Goal: Task Accomplishment & Management: Complete application form

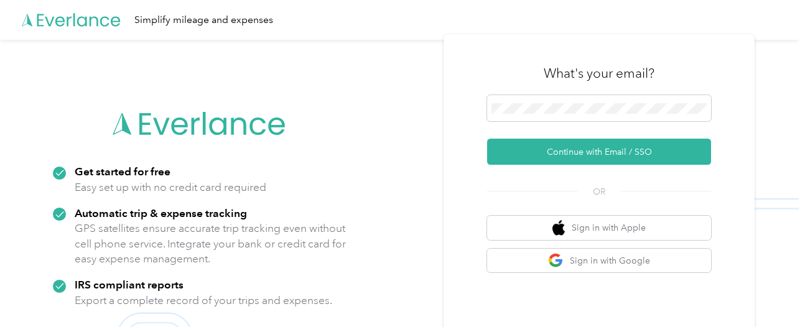
click at [601, 153] on button "Continue with Email / SSO" at bounding box center [599, 152] width 224 height 26
click at [671, 149] on button "Continue with Email / SSO" at bounding box center [599, 152] width 224 height 26
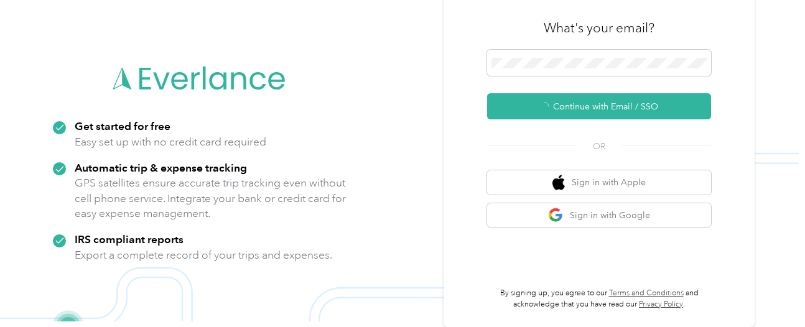
scroll to position [45, 0]
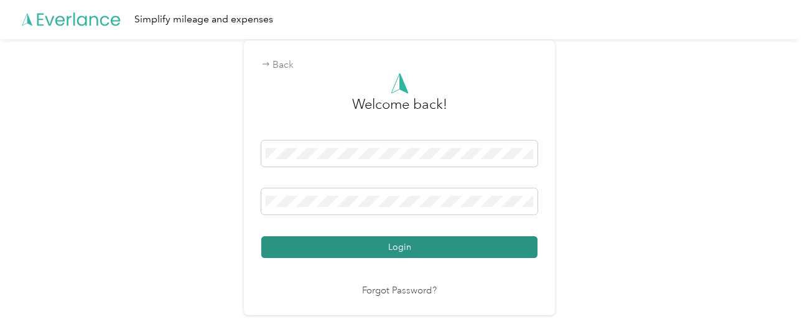
scroll to position [1, 0]
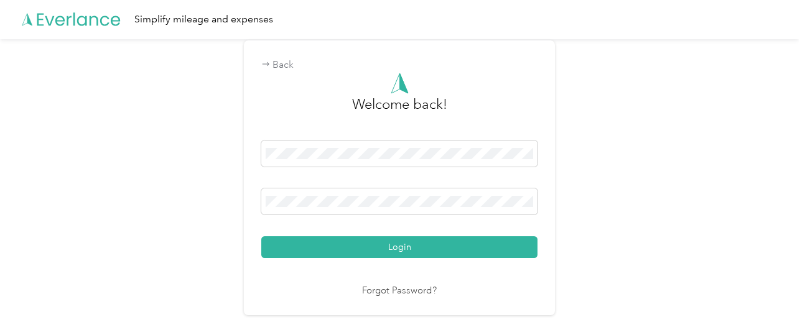
click at [261, 237] on button "Login" at bounding box center [399, 248] width 276 height 22
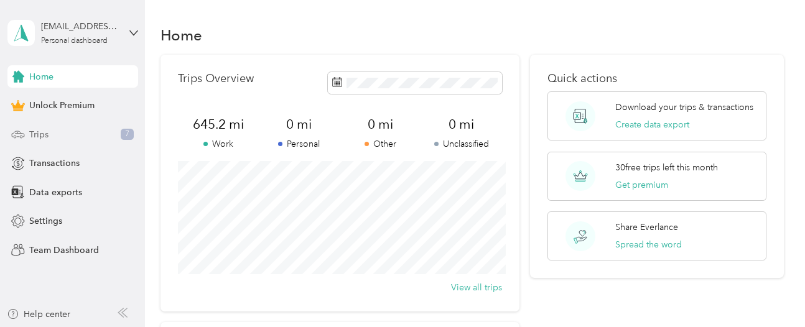
click at [39, 135] on span "Trips" at bounding box center [38, 134] width 19 height 13
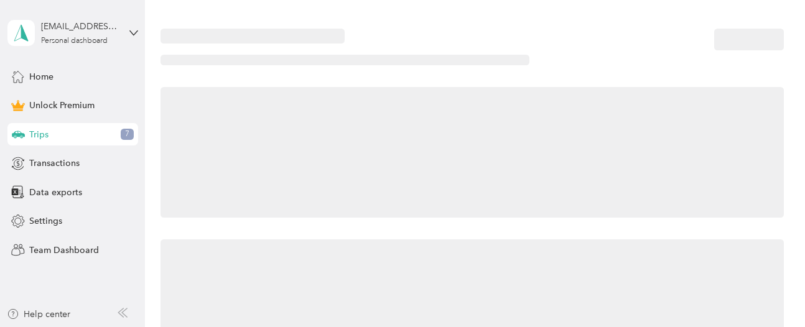
drag, startPoint x: 39, startPoint y: 135, endPoint x: 512, endPoint y: 71, distance: 476.7
click at [39, 135] on span "Trips" at bounding box center [38, 134] width 19 height 13
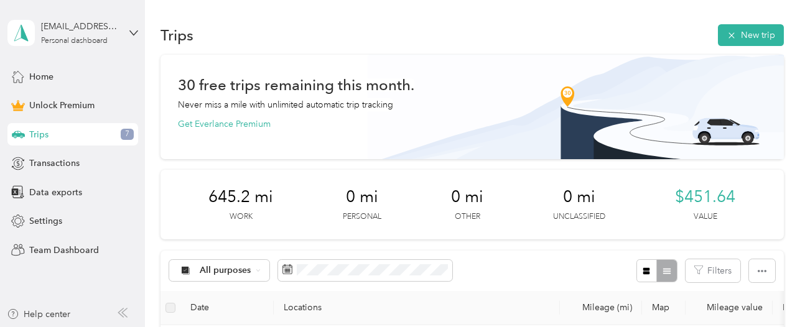
scroll to position [83, 0]
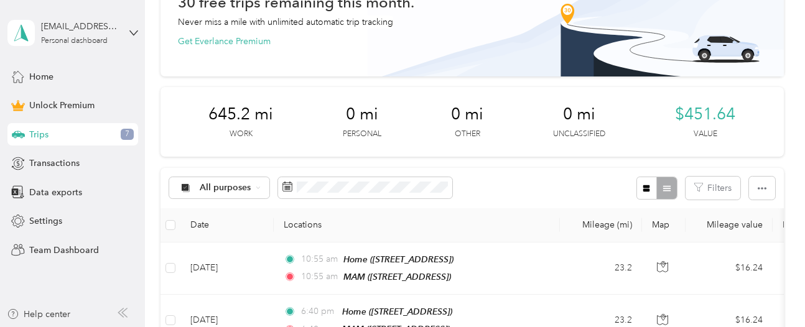
click at [749, 17] on div "30 free trips remaining this month. Never miss a mile with unlimited automatic …" at bounding box center [472, 22] width 589 height 52
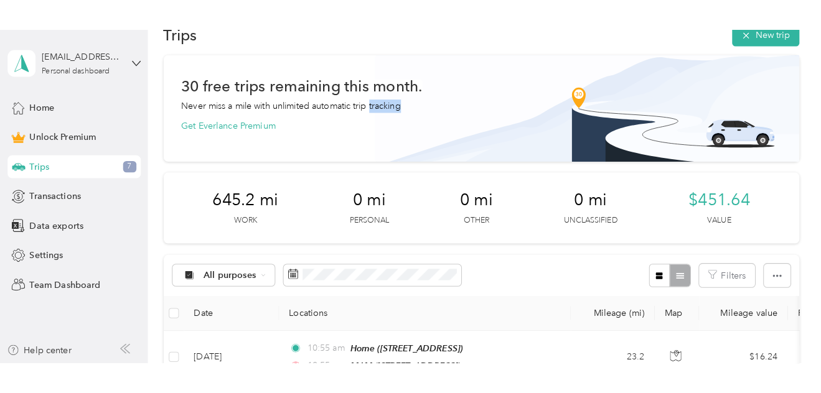
scroll to position [0, 0]
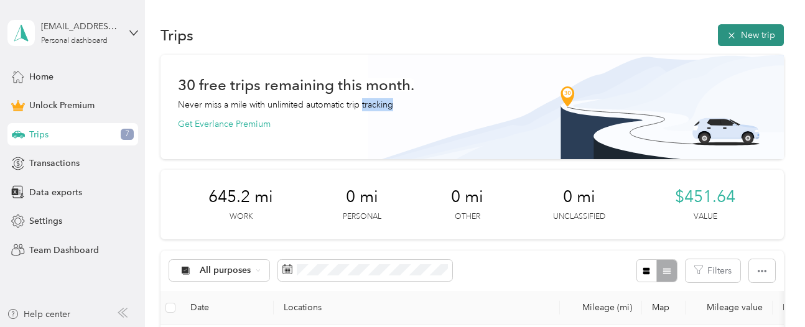
click at [742, 35] on button "New trip" at bounding box center [751, 35] width 66 height 22
click at [742, 35] on div at bounding box center [402, 163] width 805 height 327
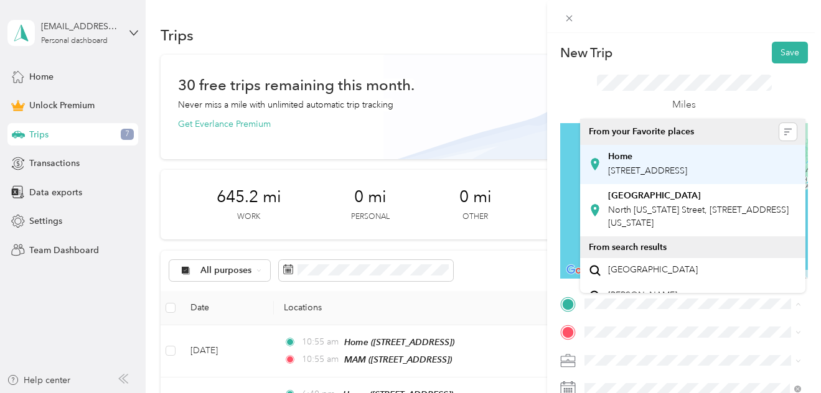
click at [644, 170] on span "8008 Pokagon Rd, Berrien Center, MI, USA" at bounding box center [647, 171] width 79 height 11
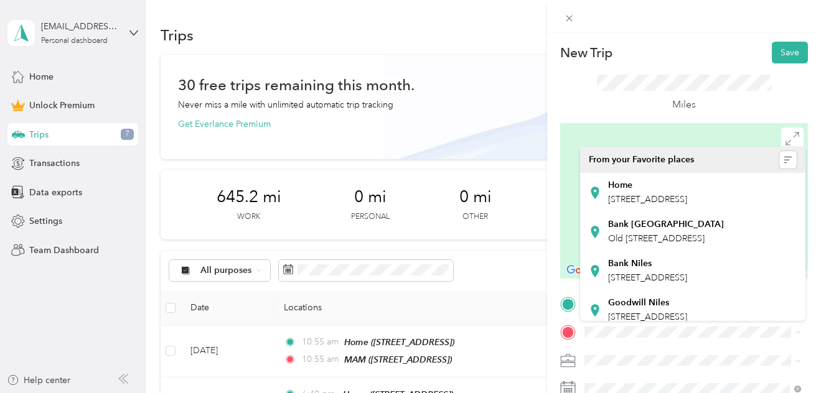
click at [283, 14] on div "New Trip Save This trip cannot be edited because it is either under review, app…" at bounding box center [410, 196] width 821 height 393
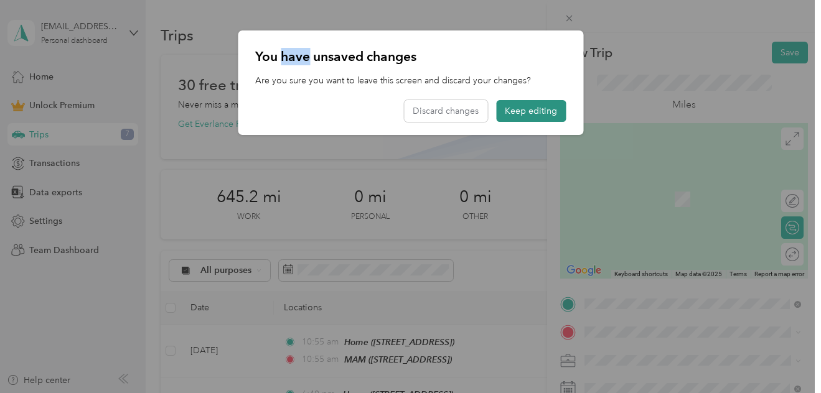
click at [528, 111] on button "Keep editing" at bounding box center [531, 111] width 70 height 22
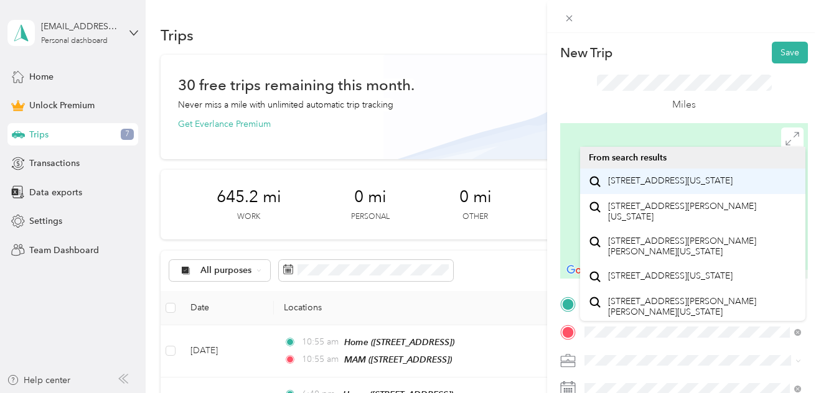
click at [672, 185] on span "905 West Mckinley Avenue Mishawaka, Indiana 46545, United States" at bounding box center [670, 181] width 124 height 11
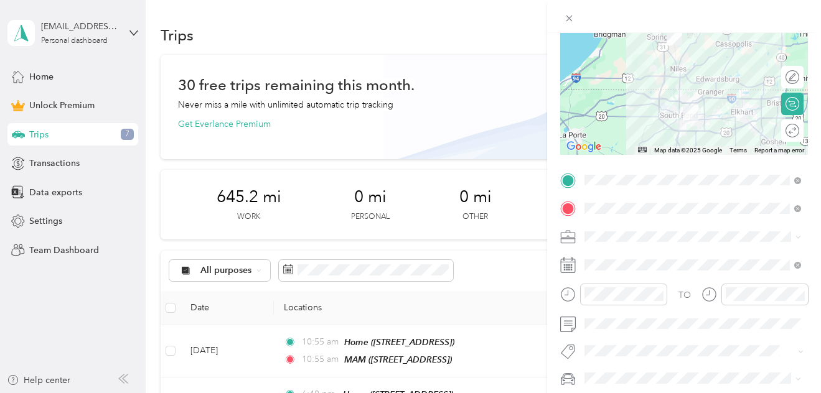
scroll to position [124, 0]
click at [573, 238] on icon at bounding box center [568, 240] width 14 height 4
click at [573, 240] on icon at bounding box center [568, 237] width 16 height 16
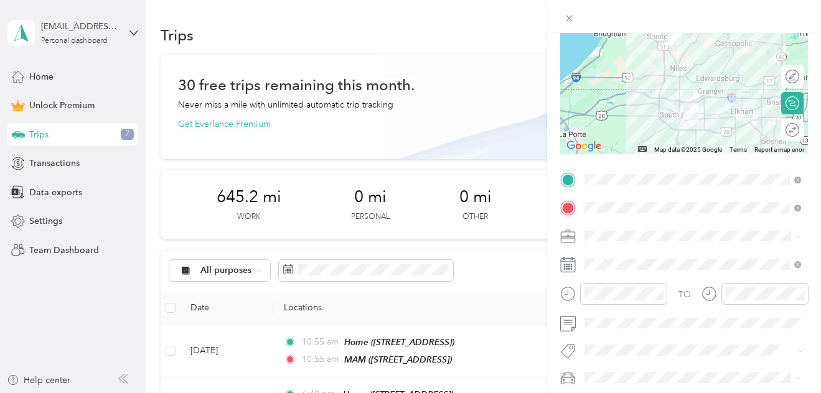
click at [571, 240] on icon at bounding box center [568, 237] width 16 height 16
click at [604, 248] on div "TO Add photo" at bounding box center [684, 306] width 248 height 273
click at [798, 237] on icon at bounding box center [798, 237] width 6 height 6
click at [798, 237] on icon at bounding box center [798, 237] width 4 height 2
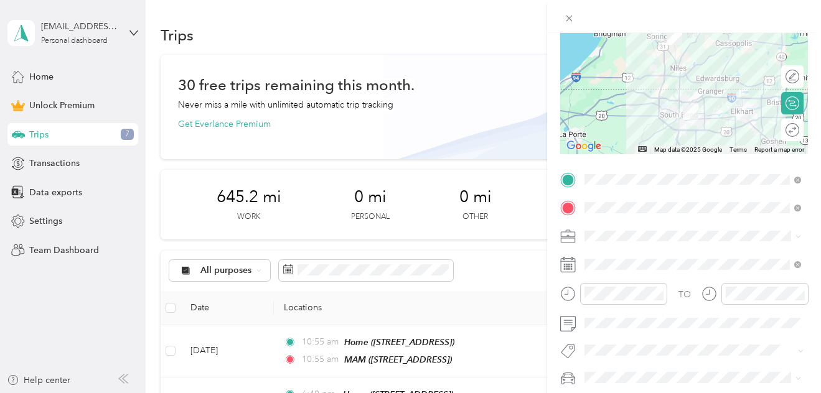
click at [798, 237] on icon at bounding box center [798, 237] width 6 height 6
click at [798, 237] on icon at bounding box center [798, 237] width 4 height 2
click at [799, 237] on icon at bounding box center [798, 237] width 6 height 6
click at [798, 234] on span at bounding box center [798, 236] width 6 height 11
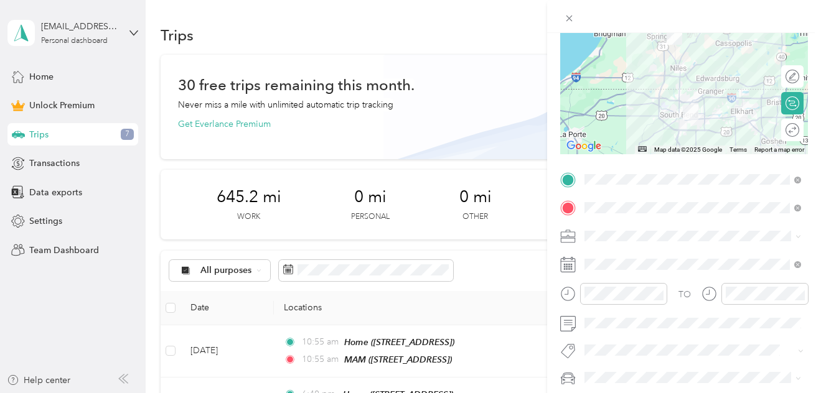
click at [797, 235] on icon at bounding box center [798, 237] width 6 height 6
click at [569, 266] on icon at bounding box center [568, 265] width 16 height 16
click at [569, 266] on rect at bounding box center [569, 265] width 2 height 2
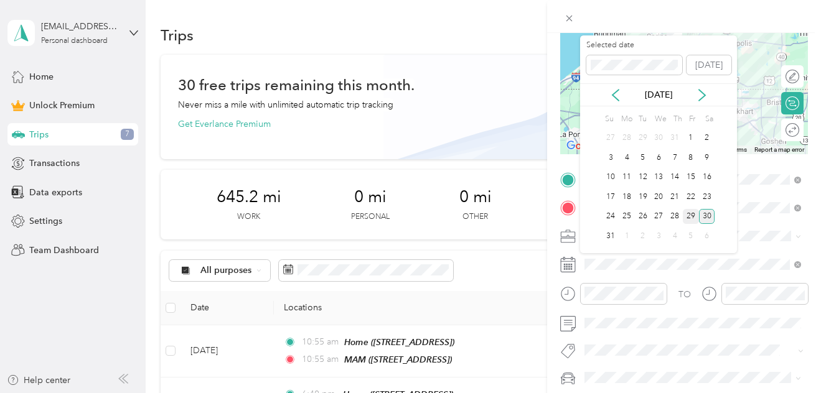
click at [691, 218] on div "29" at bounding box center [691, 217] width 16 height 16
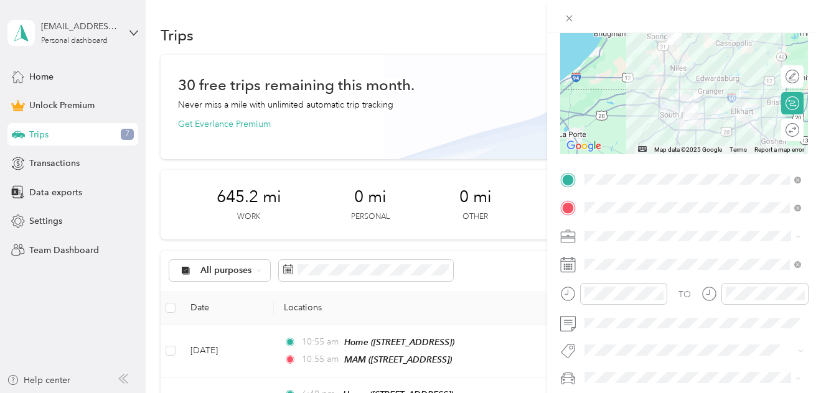
click at [797, 235] on icon at bounding box center [798, 237] width 6 height 6
click at [798, 235] on icon at bounding box center [798, 237] width 6 height 6
click at [799, 235] on icon at bounding box center [798, 237] width 6 height 6
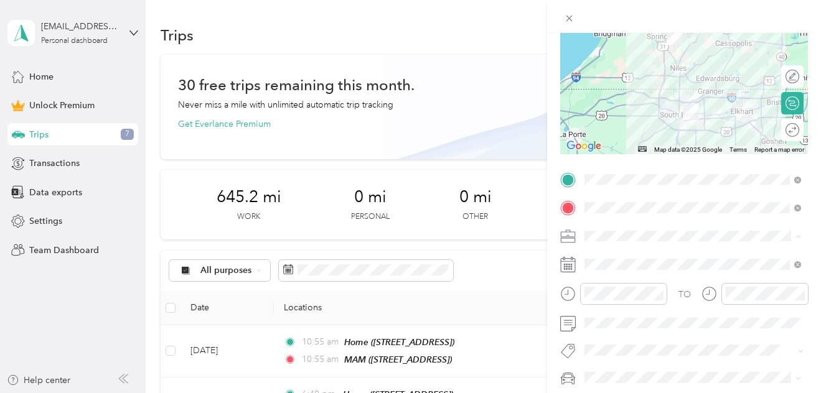
click at [799, 235] on icon at bounding box center [798, 237] width 6 height 6
click at [797, 235] on icon at bounding box center [798, 237] width 6 height 6
click at [799, 235] on icon at bounding box center [798, 237] width 6 height 6
click at [800, 237] on icon at bounding box center [798, 237] width 6 height 6
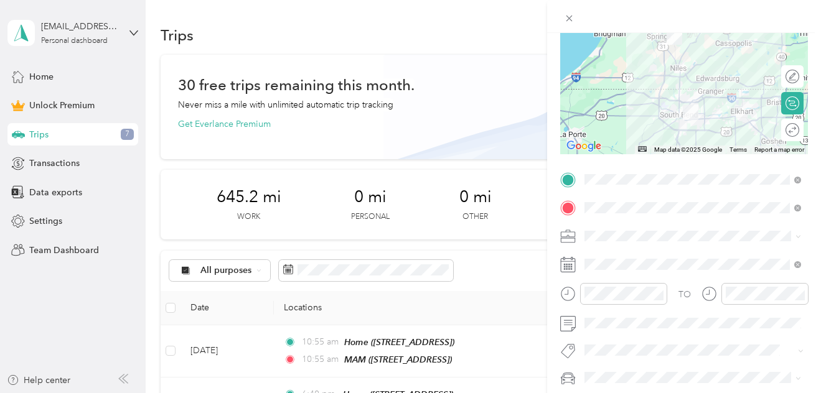
click at [800, 237] on icon at bounding box center [798, 237] width 6 height 6
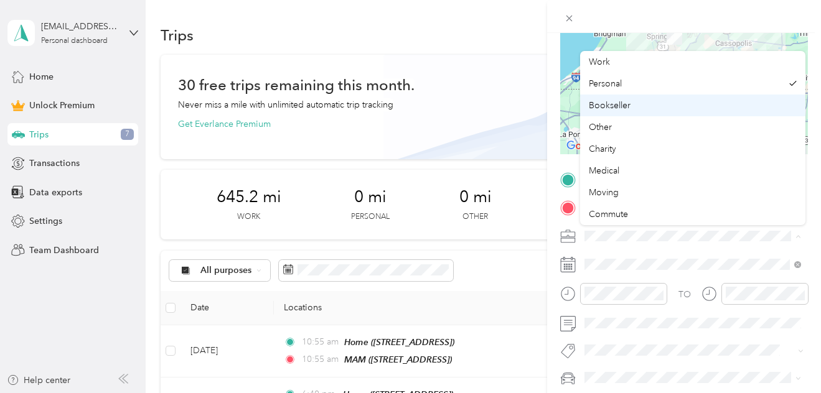
click at [599, 105] on span "Bookseller" at bounding box center [610, 105] width 42 height 11
click at [599, 105] on div "Bookseller" at bounding box center [693, 105] width 208 height 13
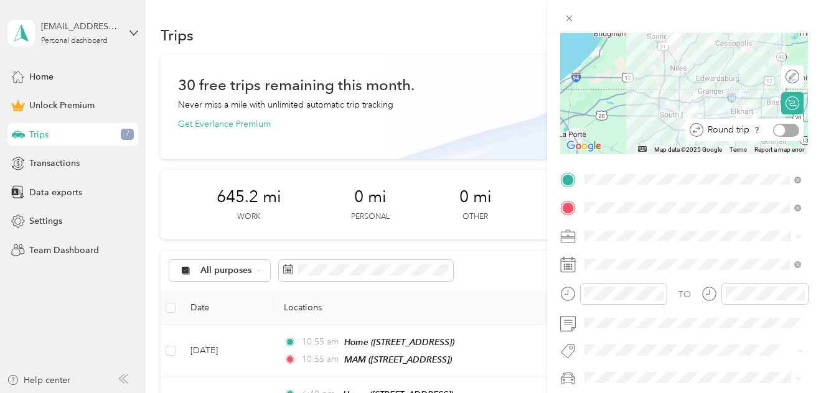
click at [777, 130] on div at bounding box center [779, 129] width 11 height 11
click at [799, 128] on div "Round trip" at bounding box center [751, 130] width 96 height 13
click at [799, 129] on div "Round trip" at bounding box center [751, 130] width 96 height 13
drag, startPoint x: 800, startPoint y: 129, endPoint x: 792, endPoint y: 129, distance: 7.5
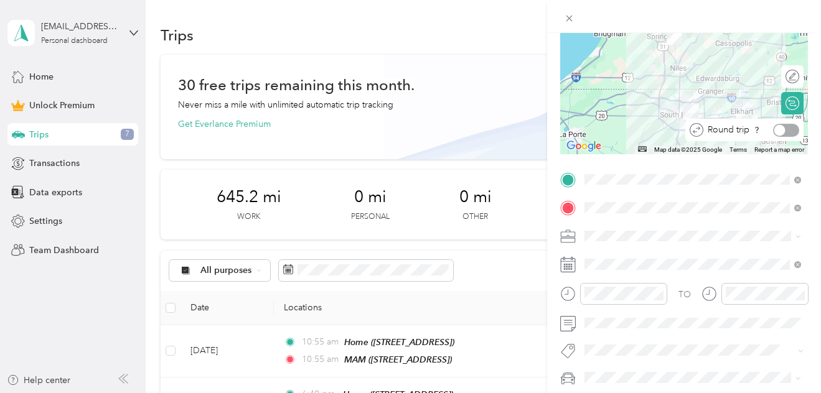
click at [799, 129] on div "Round trip" at bounding box center [744, 130] width 118 height 22
click at [790, 129] on div at bounding box center [786, 130] width 26 height 13
click at [792, 129] on div at bounding box center [786, 130] width 26 height 13
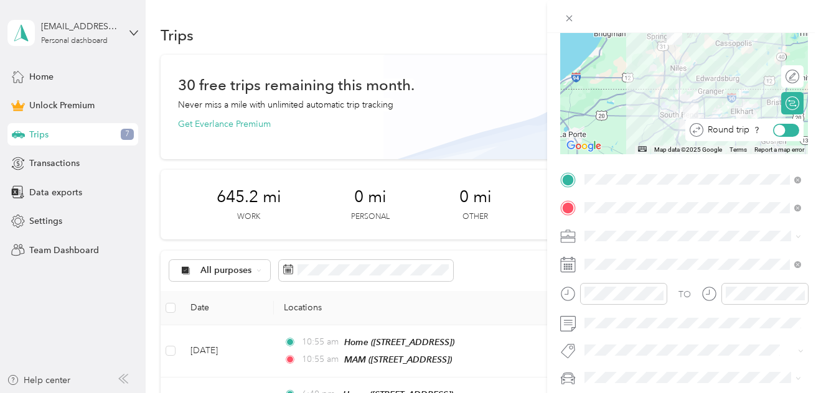
click at [792, 130] on div at bounding box center [786, 130] width 26 height 13
click at [775, 130] on div at bounding box center [779, 129] width 11 height 11
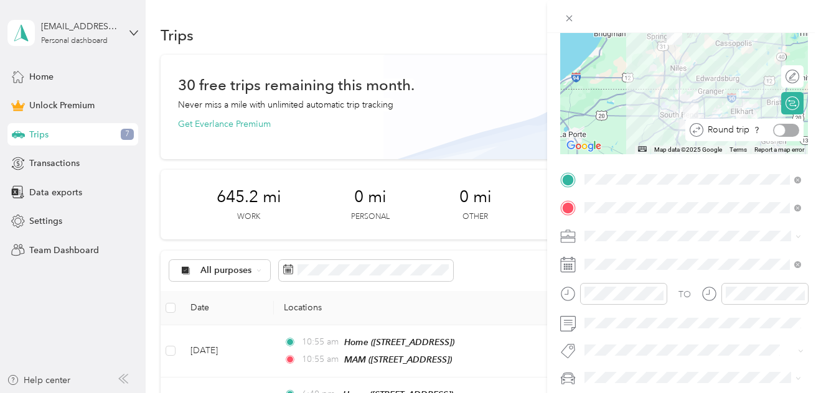
click at [775, 130] on div at bounding box center [779, 129] width 11 height 11
click at [771, 129] on div "Round trip" at bounding box center [751, 130] width 96 height 13
click at [773, 129] on div at bounding box center [786, 130] width 26 height 13
click at [779, 131] on div at bounding box center [786, 130] width 26 height 13
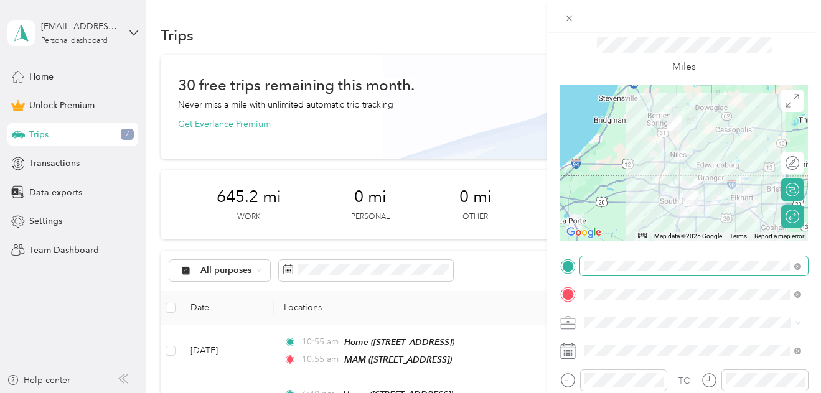
scroll to position [0, 0]
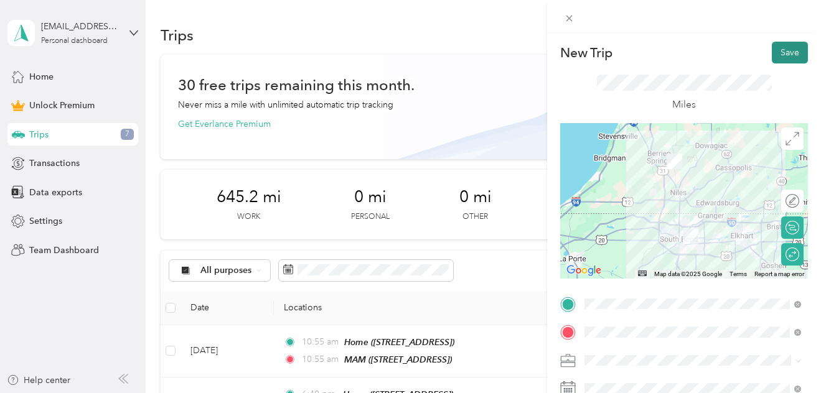
click at [790, 56] on button "Save" at bounding box center [790, 53] width 36 height 22
